Goal: Task Accomplishment & Management: Use online tool/utility

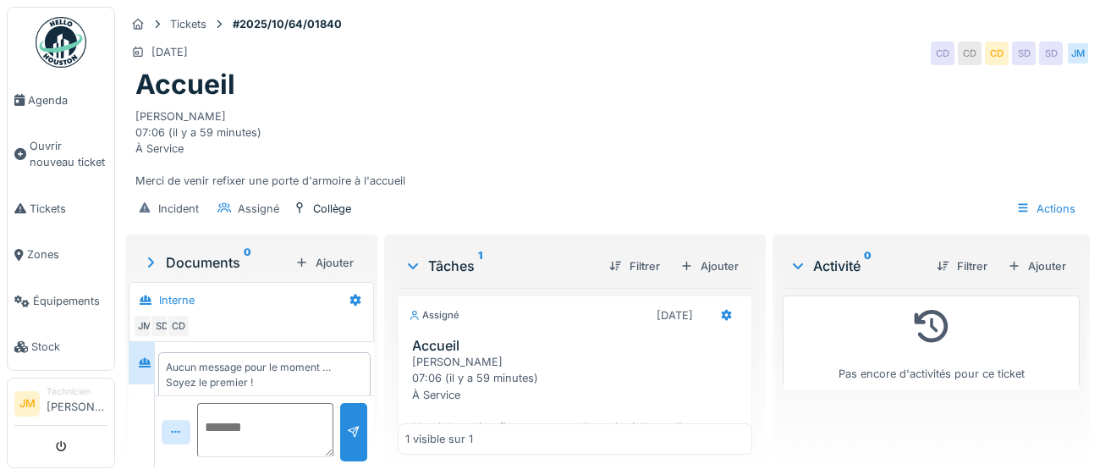
scroll to position [66, 0]
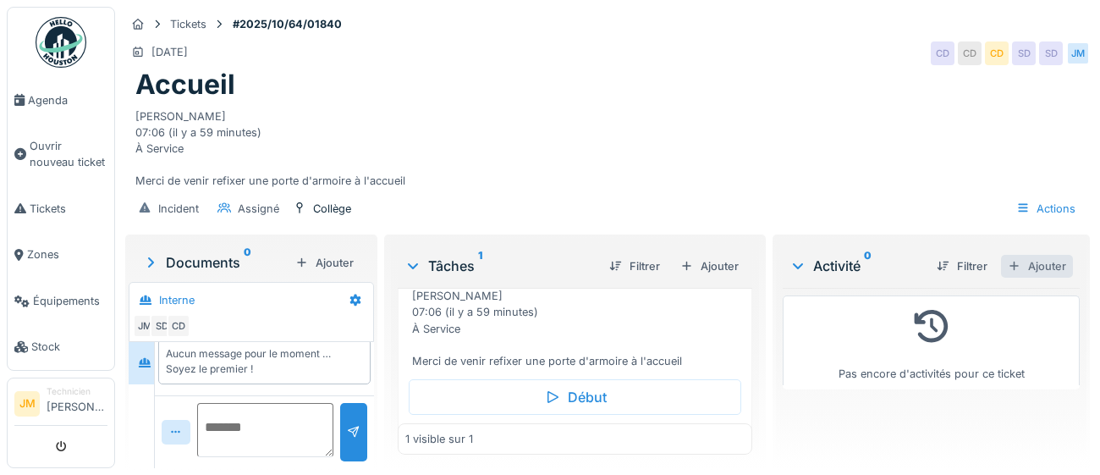
click at [1053, 278] on div "Ajouter" at bounding box center [1037, 266] width 72 height 23
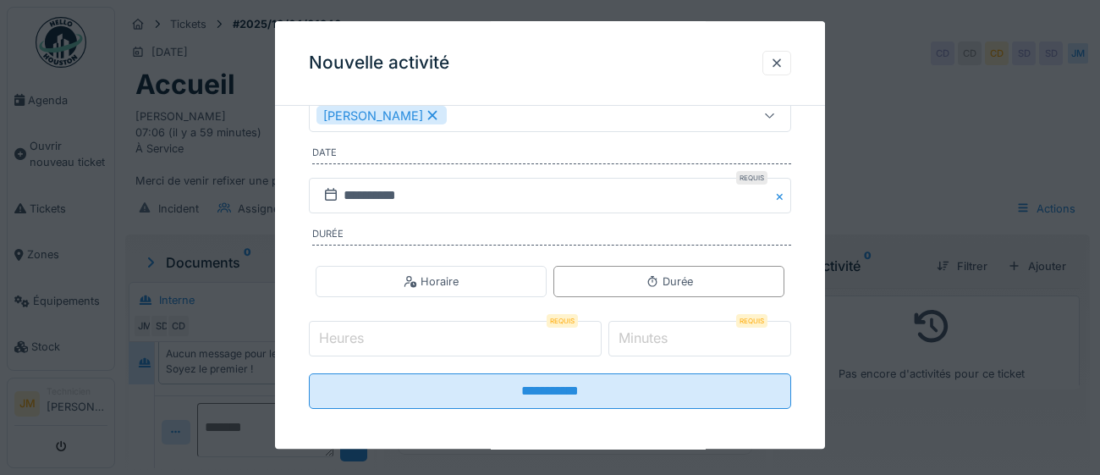
scroll to position [272, 0]
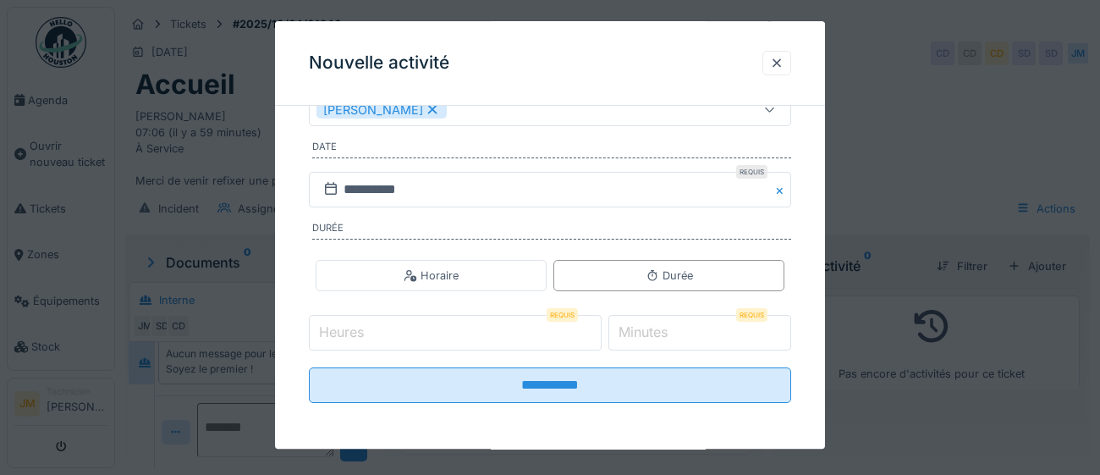
click at [450, 333] on input "Heures" at bounding box center [455, 334] width 293 height 36
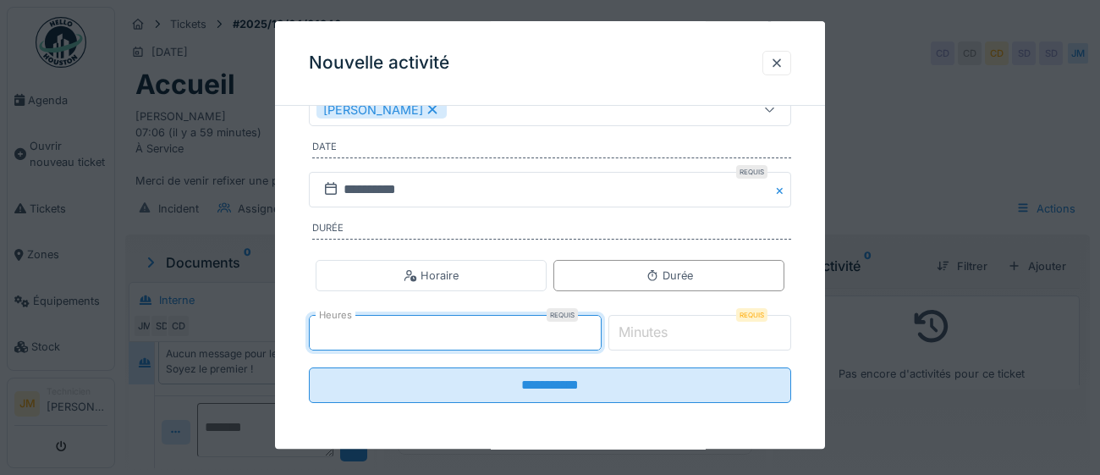
type input "*"
click at [701, 331] on input "*" at bounding box center [700, 334] width 184 height 36
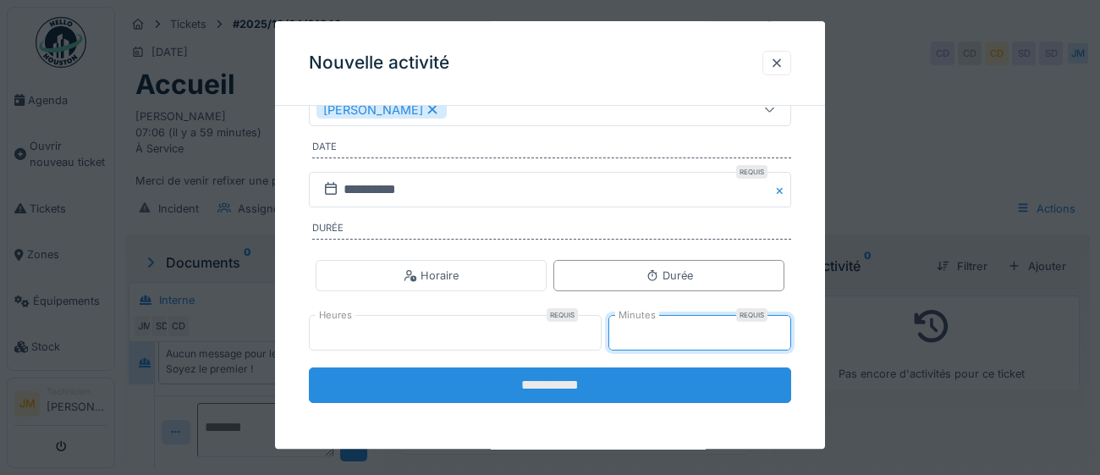
type input "**"
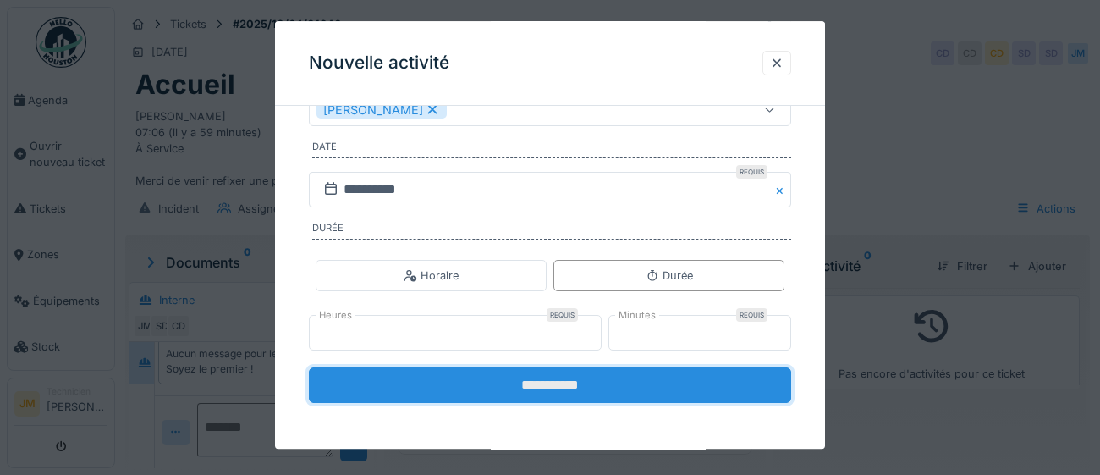
click at [579, 388] on input "**********" at bounding box center [550, 386] width 482 height 36
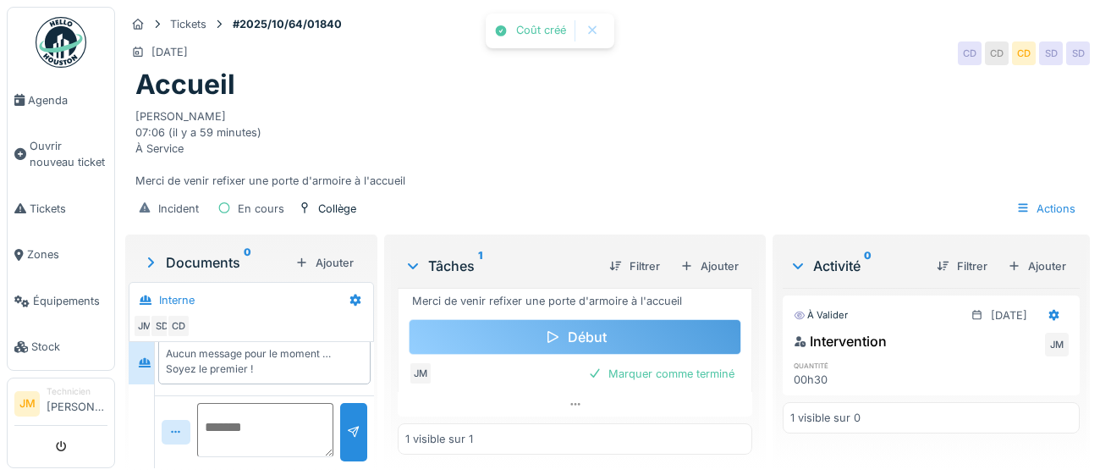
scroll to position [154, 0]
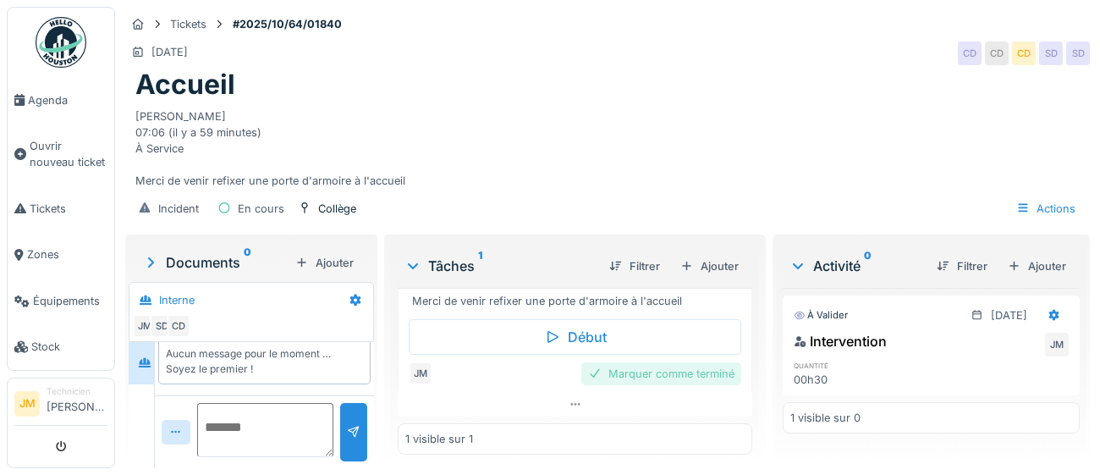
click at [637, 376] on div "Marquer comme terminé" at bounding box center [661, 373] width 160 height 23
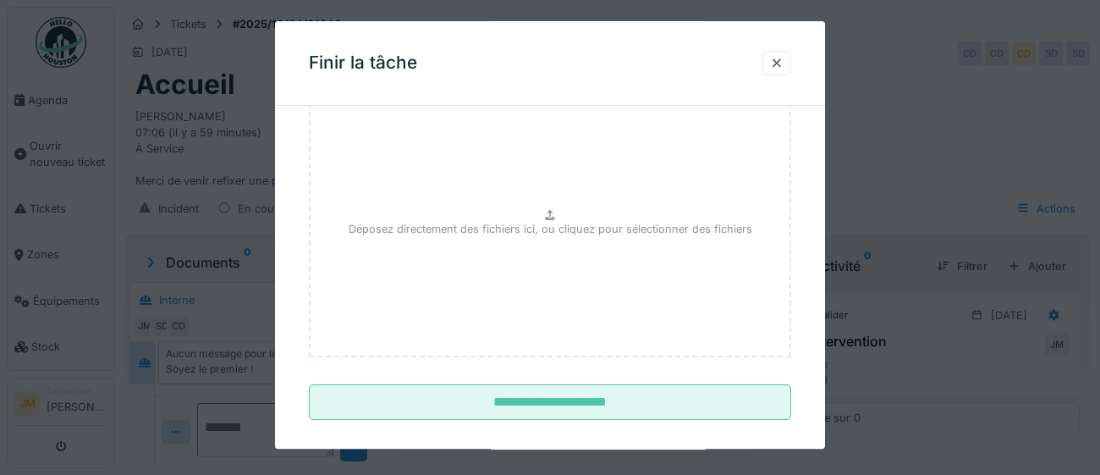
scroll to position [191, 0]
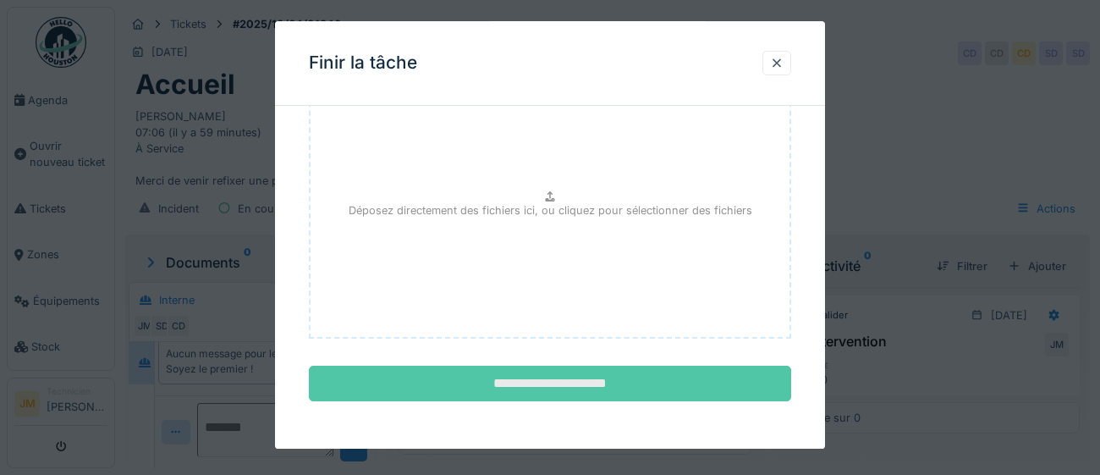
click at [623, 397] on input "**********" at bounding box center [550, 384] width 482 height 36
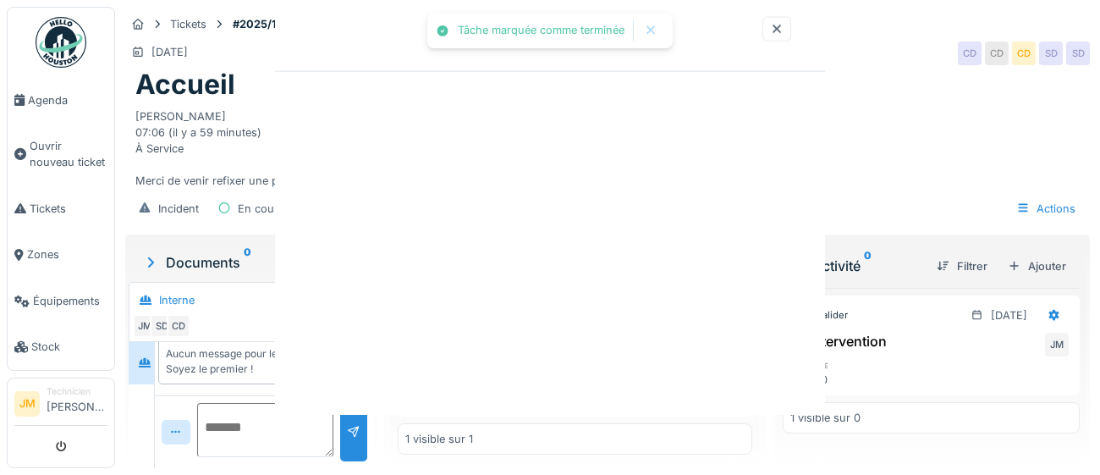
scroll to position [0, 0]
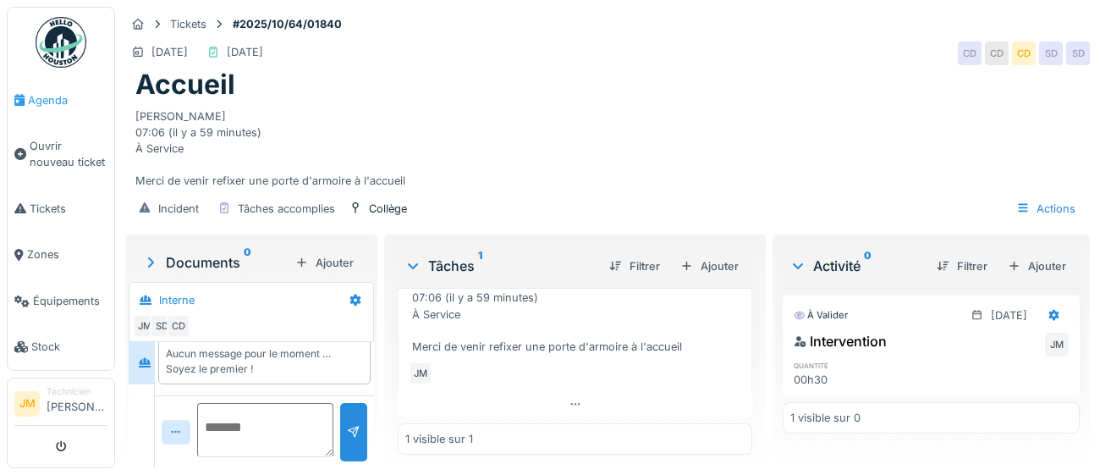
click at [55, 96] on span "Agenda" at bounding box center [68, 100] width 80 height 16
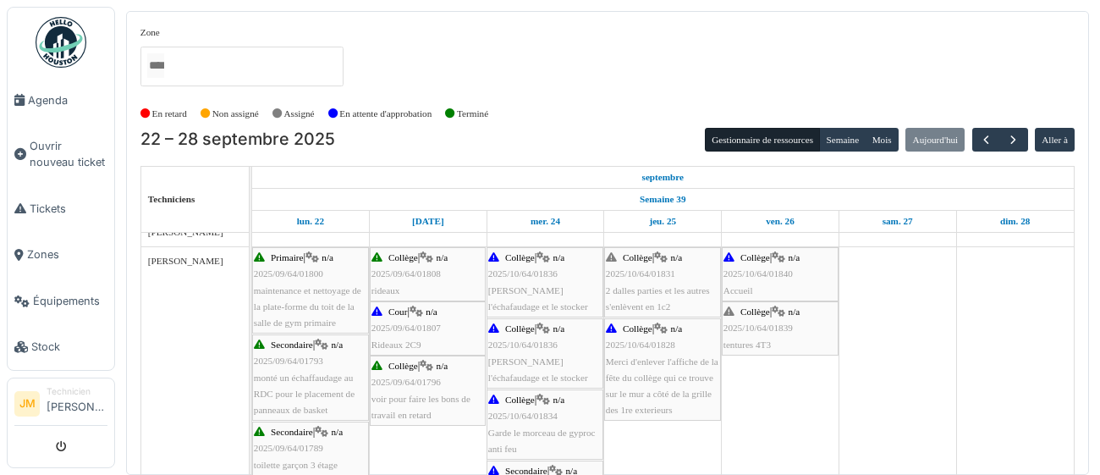
click at [763, 341] on span "tentures 4T3" at bounding box center [746, 344] width 47 height 10
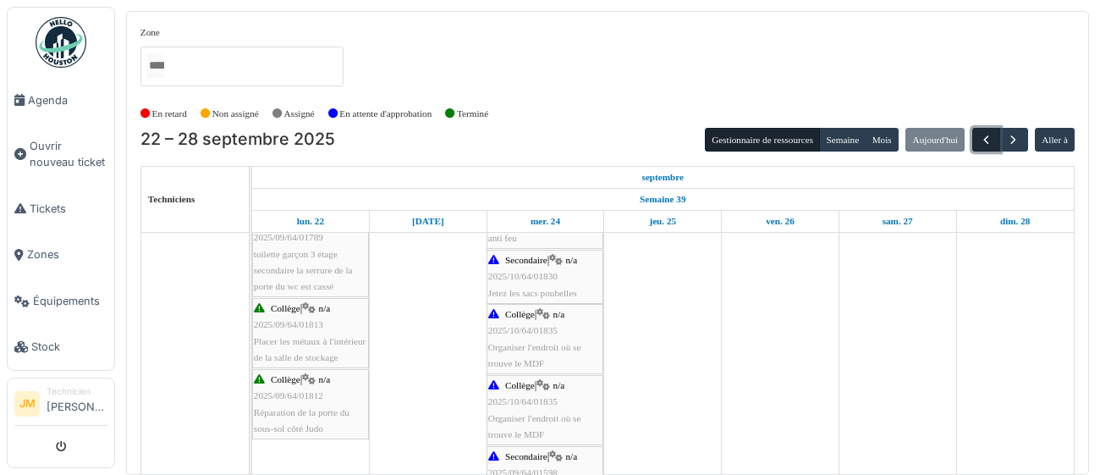
click at [993, 140] on span "button" at bounding box center [986, 140] width 14 height 14
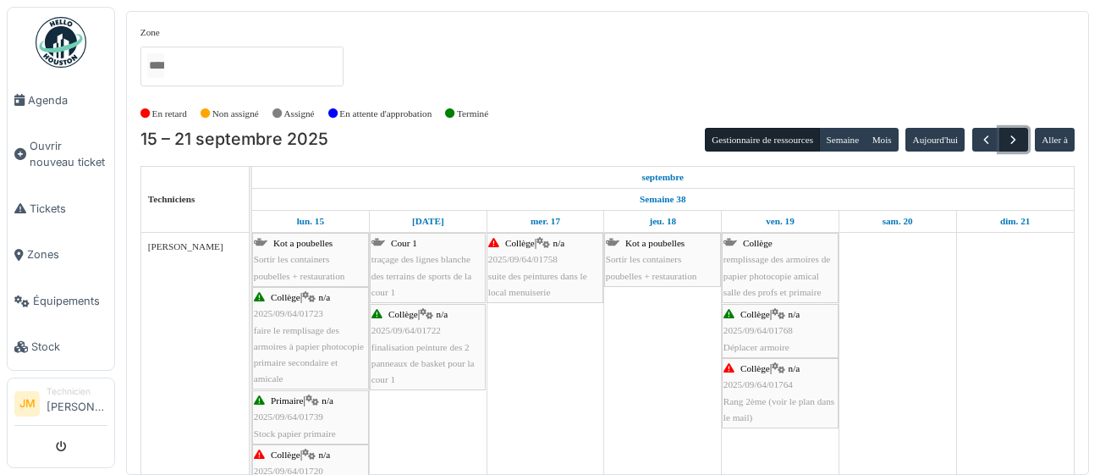
click at [1017, 140] on span "button" at bounding box center [1013, 140] width 14 height 14
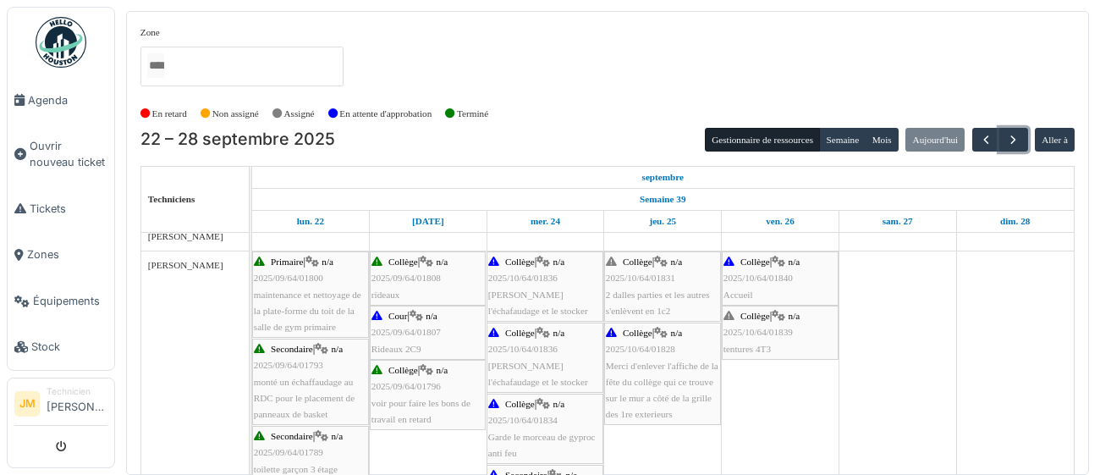
click at [652, 301] on div "Collège | n/a 2025/10/64/01831 2 dalles parties et les autres s'enlèvent en 1c2" at bounding box center [662, 286] width 113 height 65
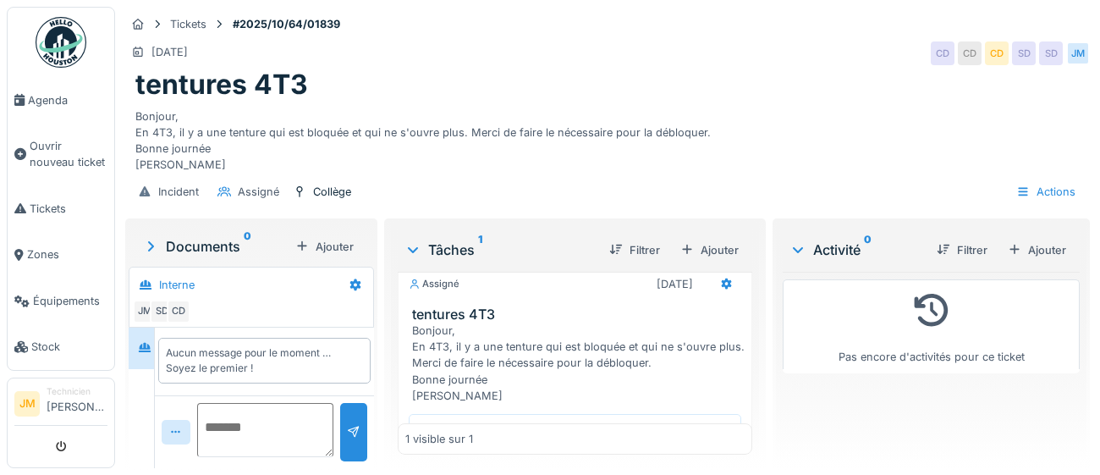
scroll to position [17, 0]
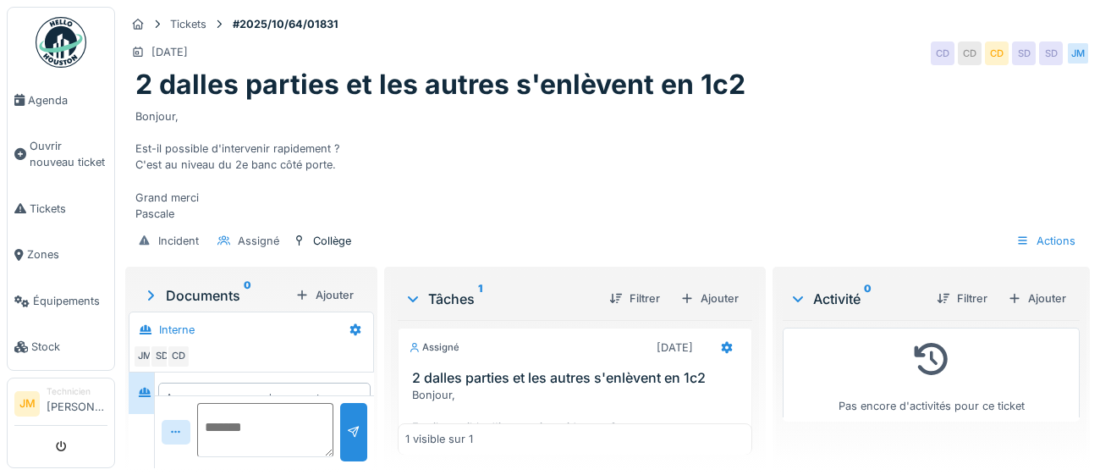
scroll to position [43, 0]
click at [402, 312] on div "Tâches 1 Filtrer Ajouter" at bounding box center [575, 298] width 355 height 43
click at [49, 103] on span "Agenda" at bounding box center [68, 100] width 80 height 16
